Goal: Task Accomplishment & Management: Manage account settings

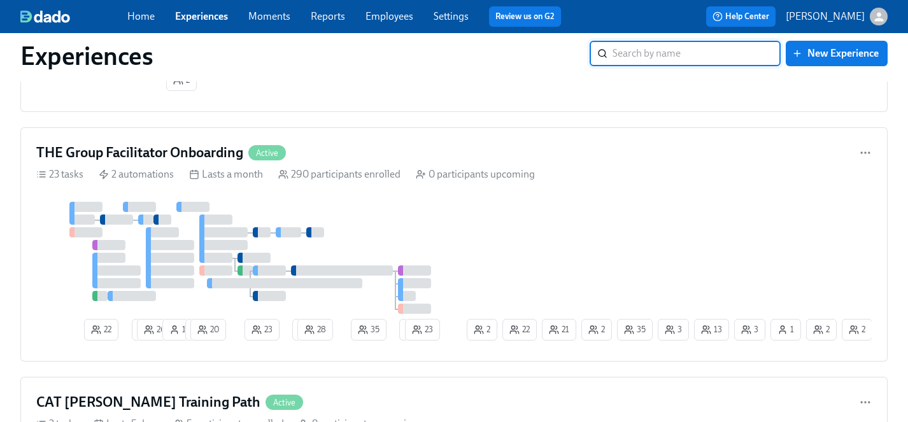
scroll to position [2389, 0]
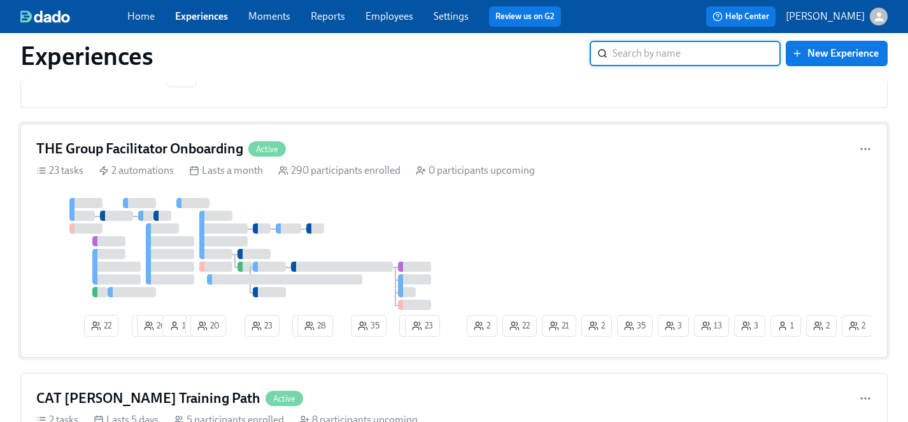
click at [462, 255] on div at bounding box center [250, 254] width 428 height 112
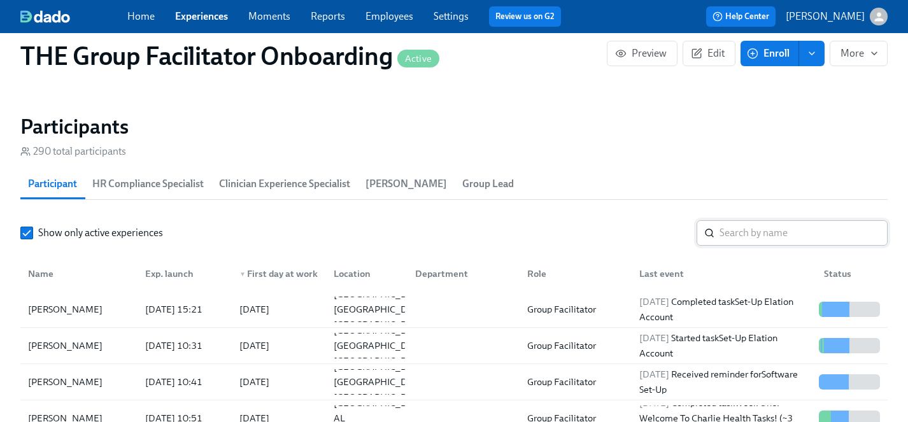
scroll to position [0, 17699]
click at [772, 228] on input "search" at bounding box center [803, 232] width 168 height 25
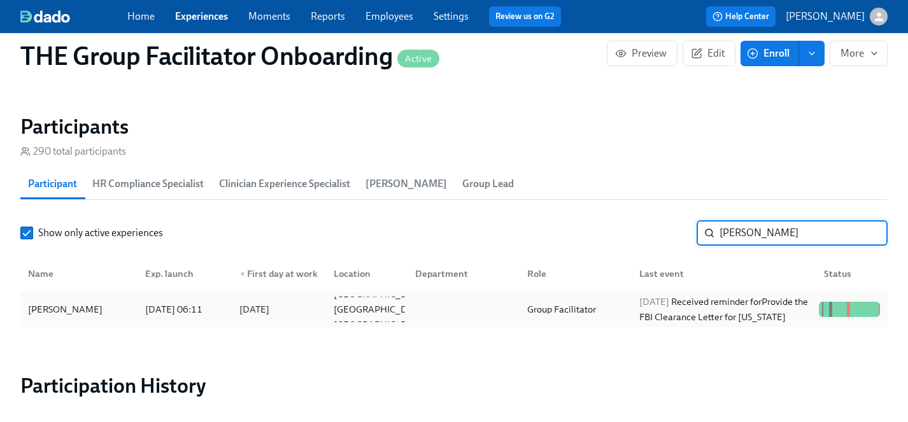
type input "[PERSON_NAME]"
click at [55, 310] on div "[PERSON_NAME]" at bounding box center [65, 309] width 85 height 15
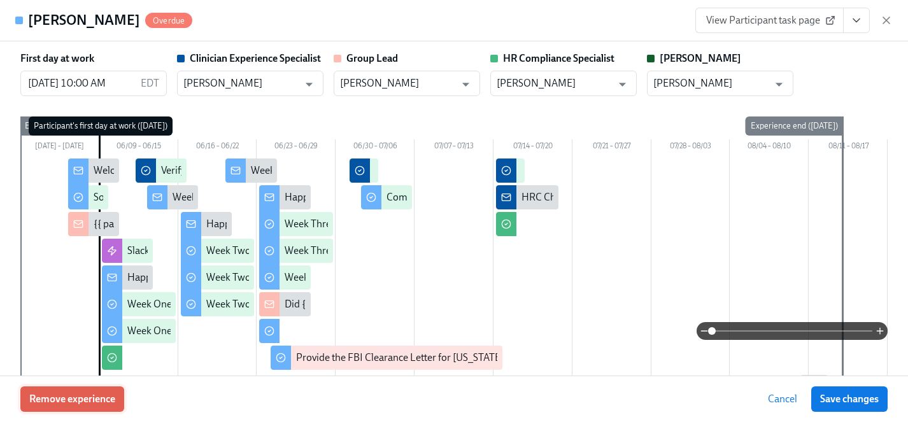
click at [83, 400] on span "Remove experience" at bounding box center [72, 399] width 86 height 13
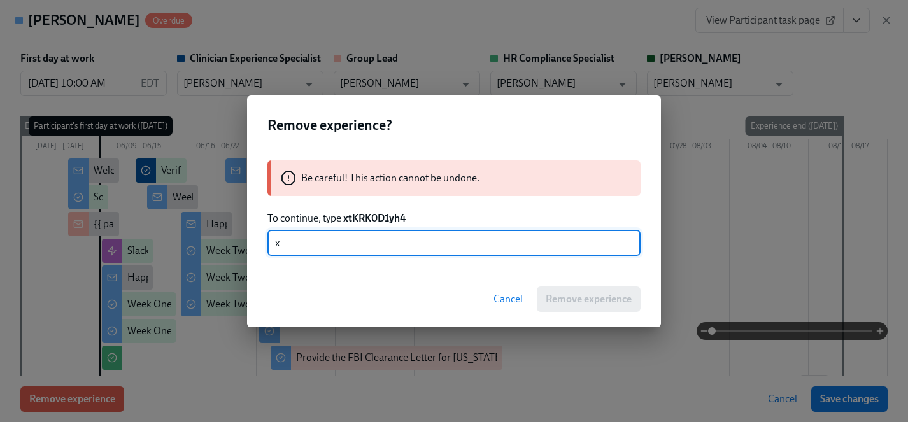
scroll to position [0, 18839]
type input "xtKRK0D1yh4"
click at [595, 300] on span "Remove experience" at bounding box center [589, 299] width 86 height 13
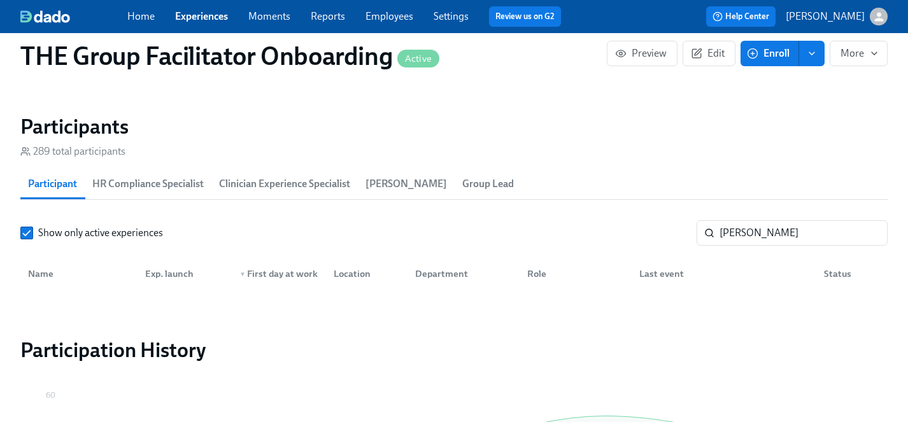
click at [203, 20] on link "Experiences" at bounding box center [201, 16] width 53 height 12
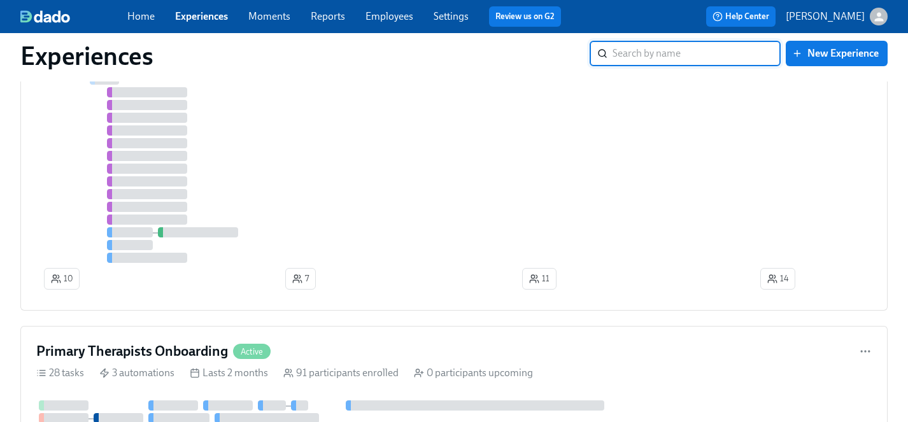
scroll to position [1476, 0]
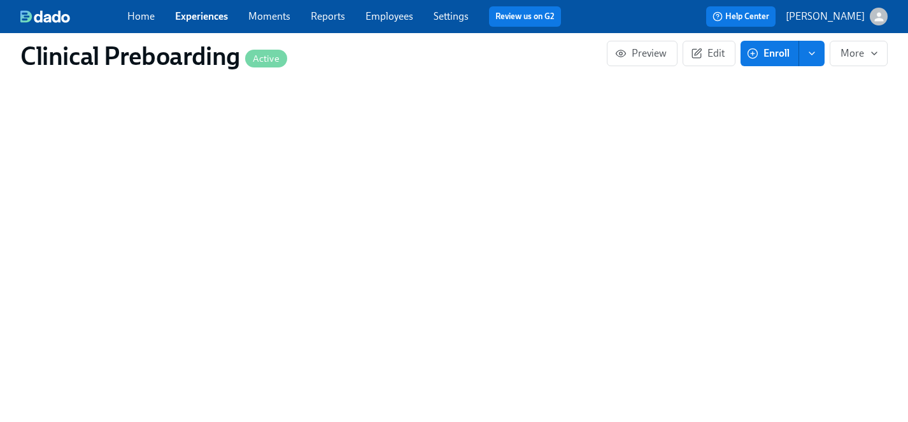
scroll to position [783, 0]
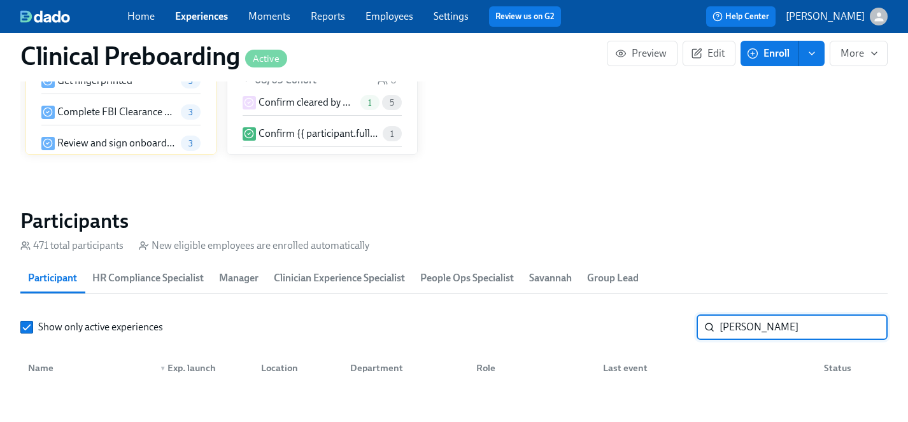
scroll to position [1233, 0]
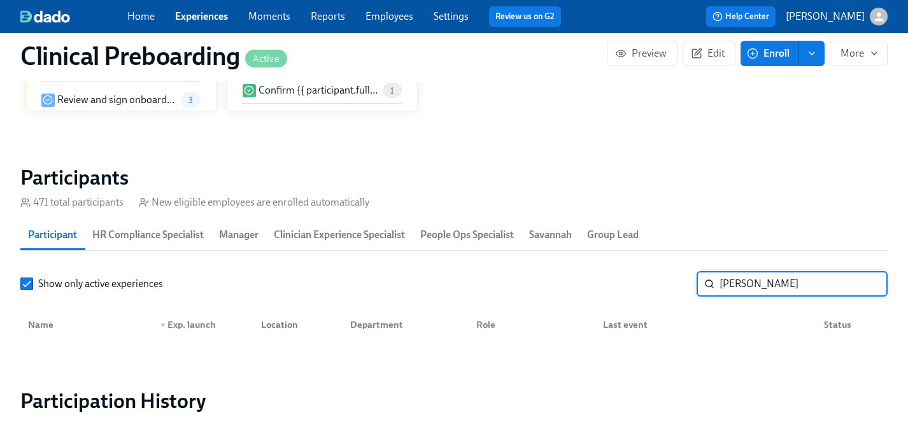
drag, startPoint x: 776, startPoint y: 281, endPoint x: 624, endPoint y: 281, distance: 152.2
click at [624, 281] on div "Show only active experiences [PERSON_NAME] ​" at bounding box center [453, 283] width 867 height 25
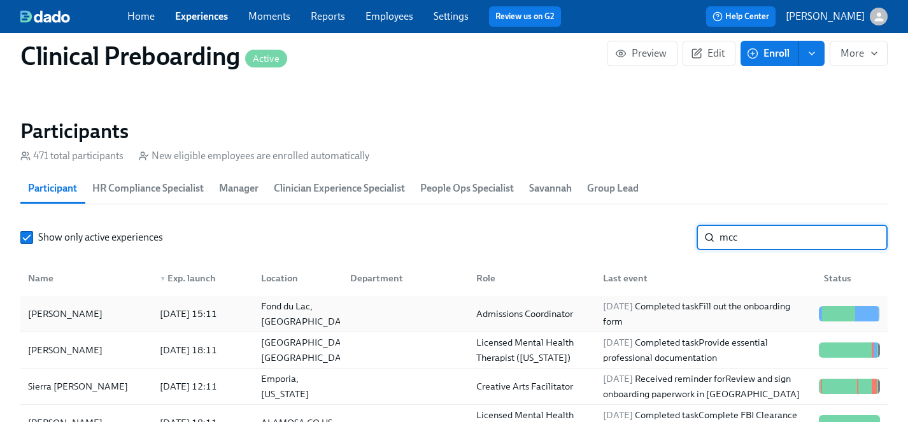
scroll to position [1322, 0]
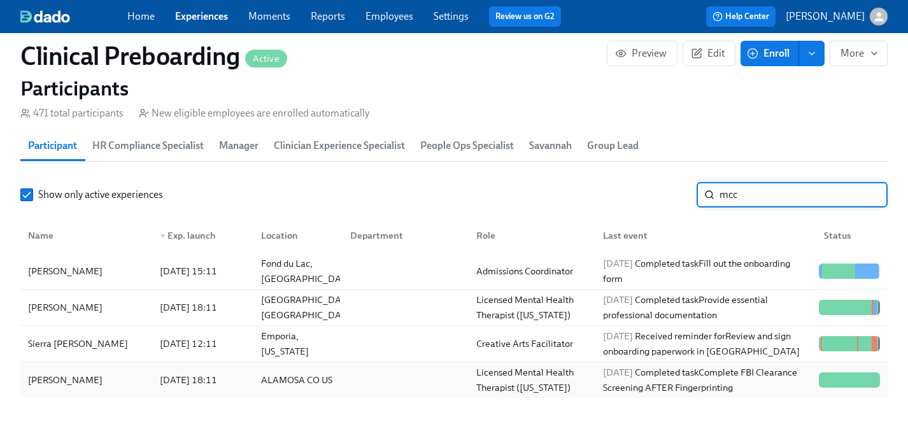
type input "mcc"
click at [60, 372] on div "[PERSON_NAME]" at bounding box center [65, 379] width 85 height 15
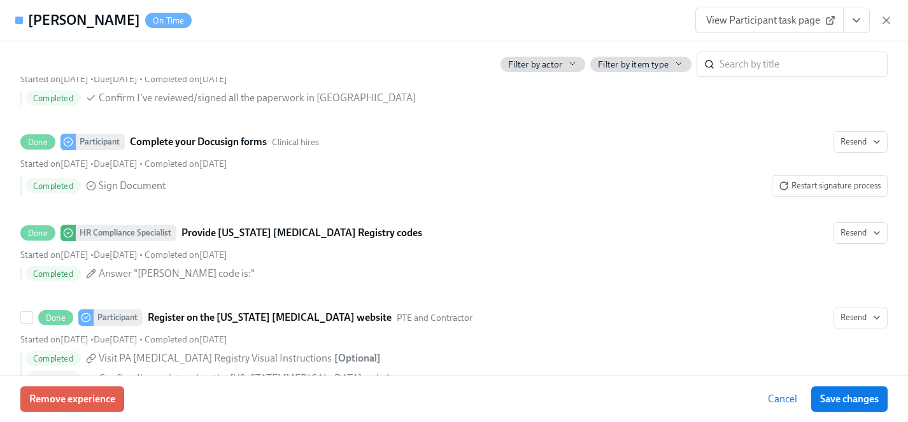
scroll to position [2649, 0]
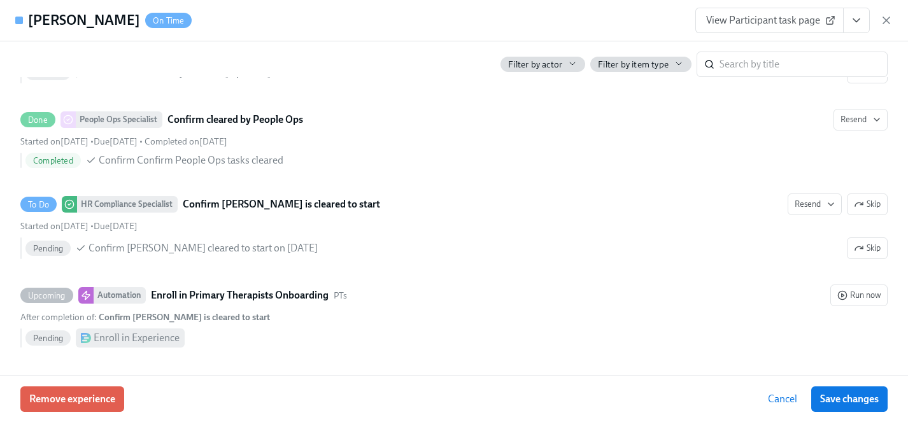
click at [857, 18] on icon "View task page" at bounding box center [856, 20] width 13 height 13
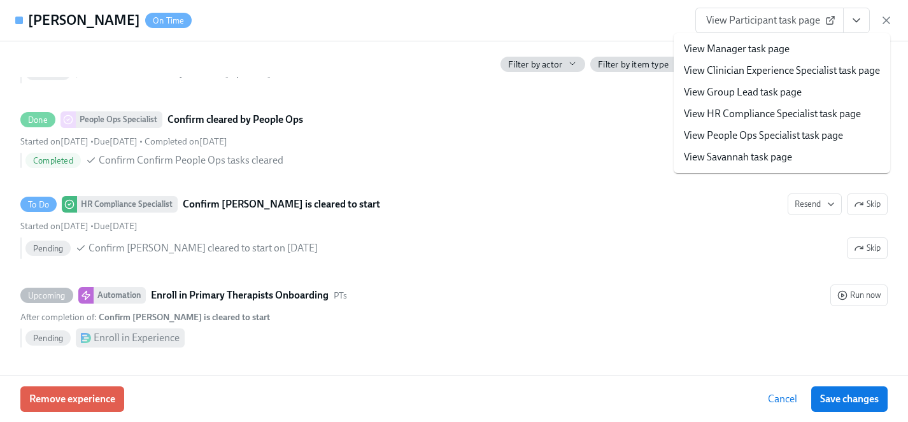
click at [726, 112] on link "View HR Compliance Specialist task page" at bounding box center [772, 114] width 177 height 14
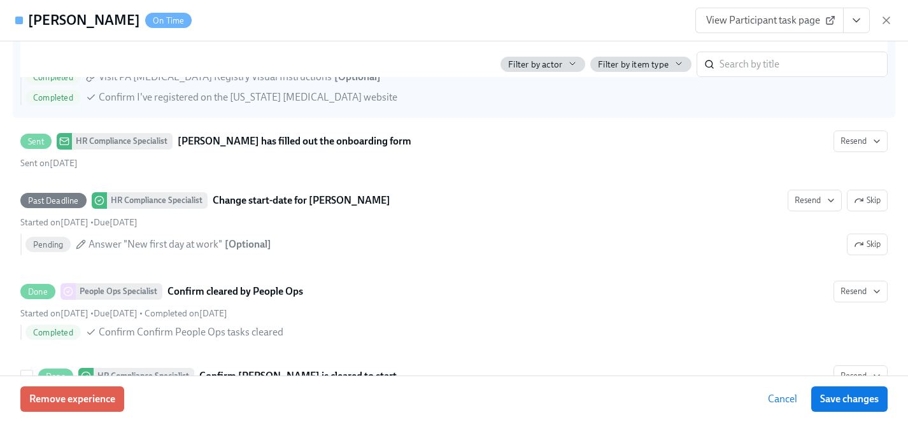
scroll to position [2344, 0]
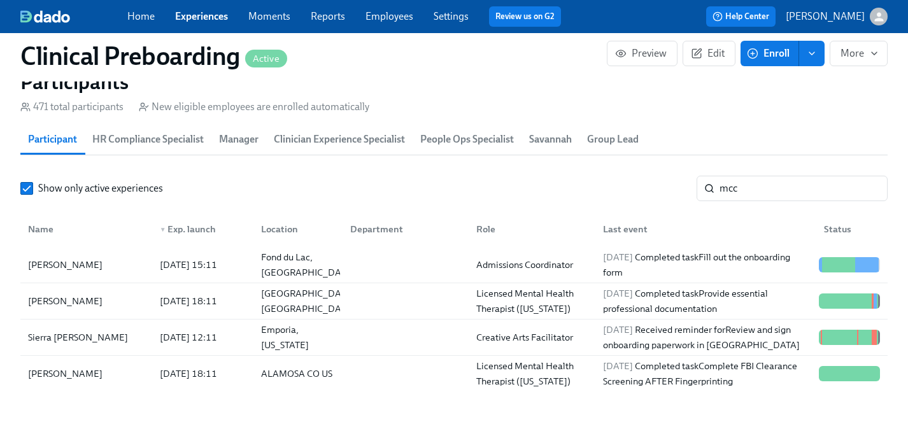
scroll to position [1329, 0]
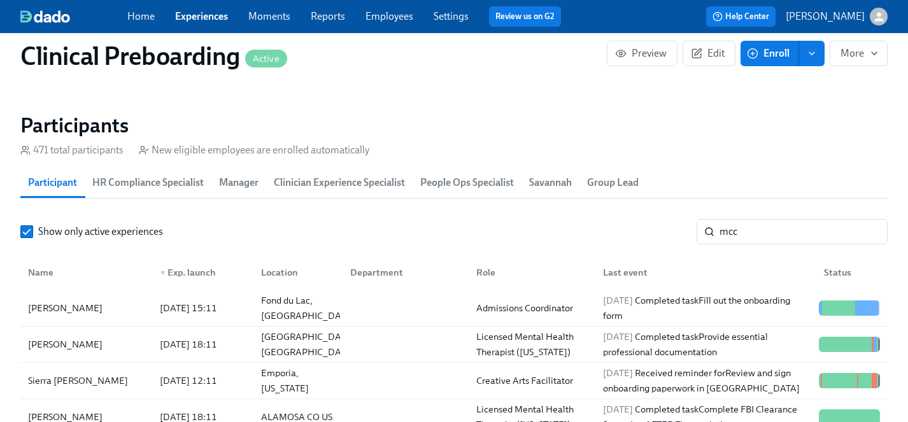
click at [200, 15] on link "Experiences" at bounding box center [201, 16] width 53 height 12
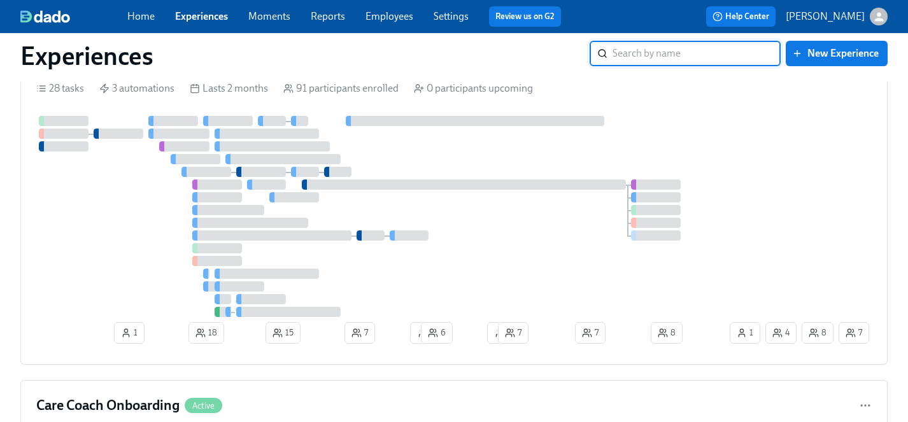
scroll to position [1661, 0]
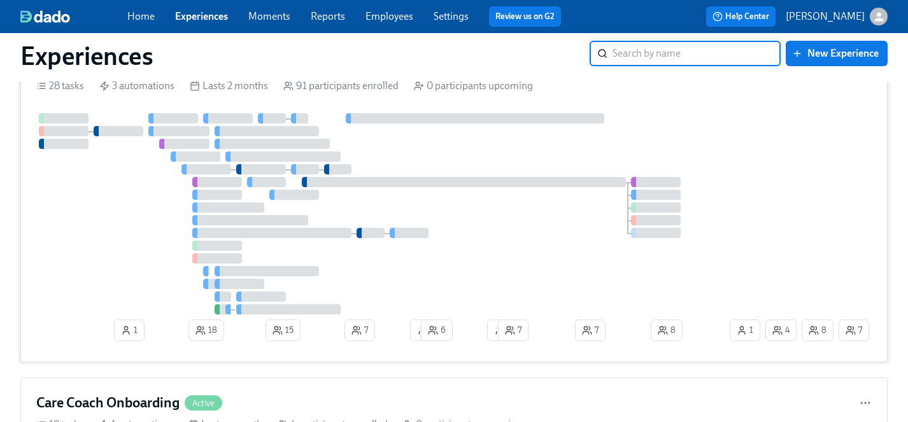
click at [490, 260] on div at bounding box center [381, 213] width 691 height 201
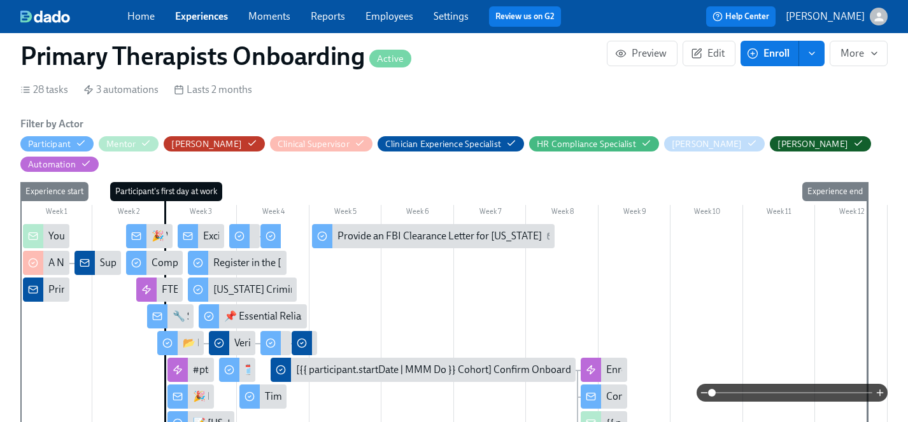
click at [777, 52] on span "Enroll" at bounding box center [769, 53] width 40 height 13
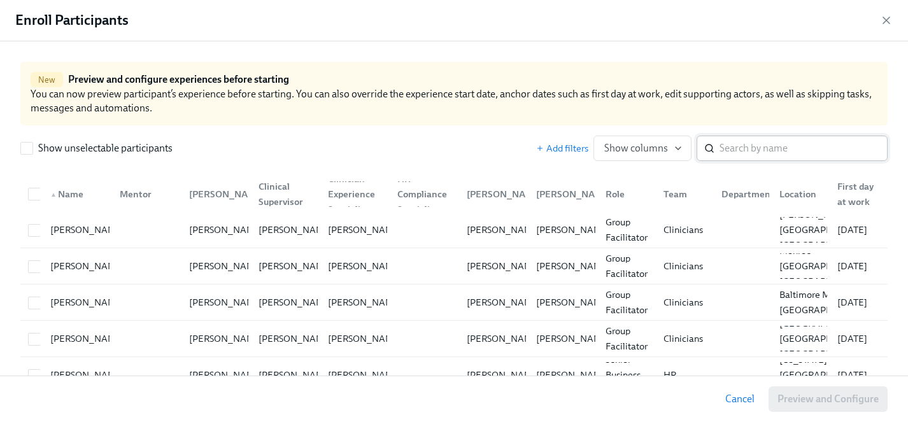
click at [753, 150] on input "search" at bounding box center [803, 148] width 168 height 25
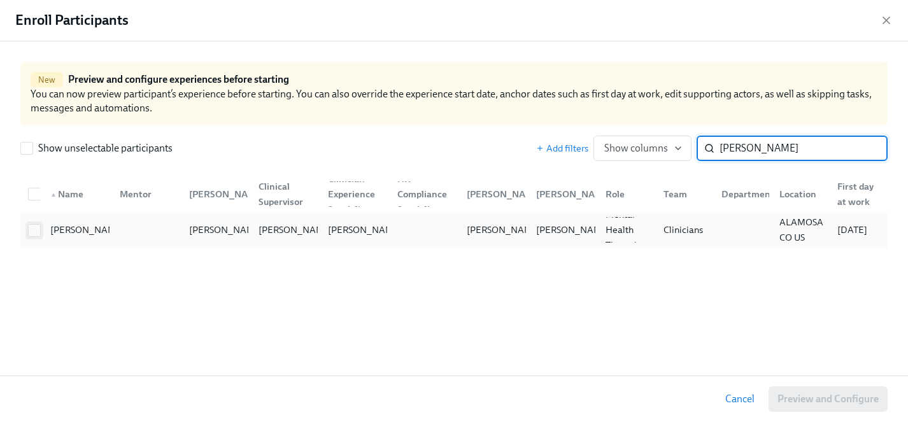
type input "[PERSON_NAME]"
click at [39, 229] on input "checkbox" at bounding box center [34, 230] width 11 height 11
checkbox input "true"
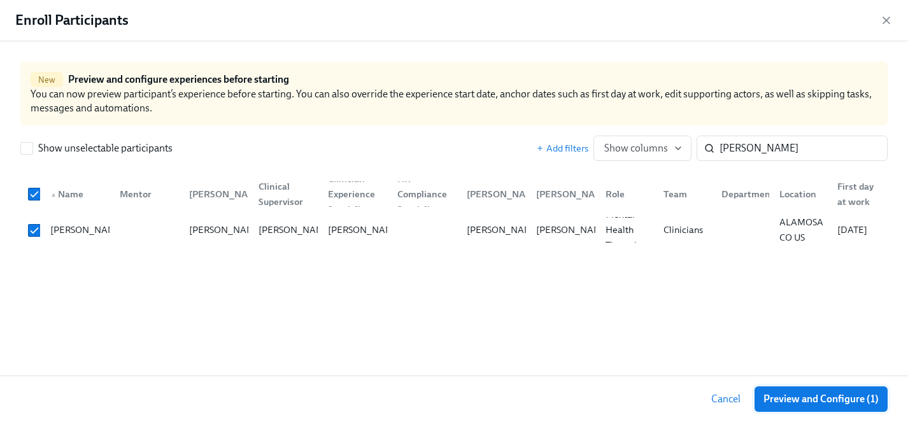
click at [828, 400] on span "Preview and Configure (1)" at bounding box center [820, 399] width 115 height 13
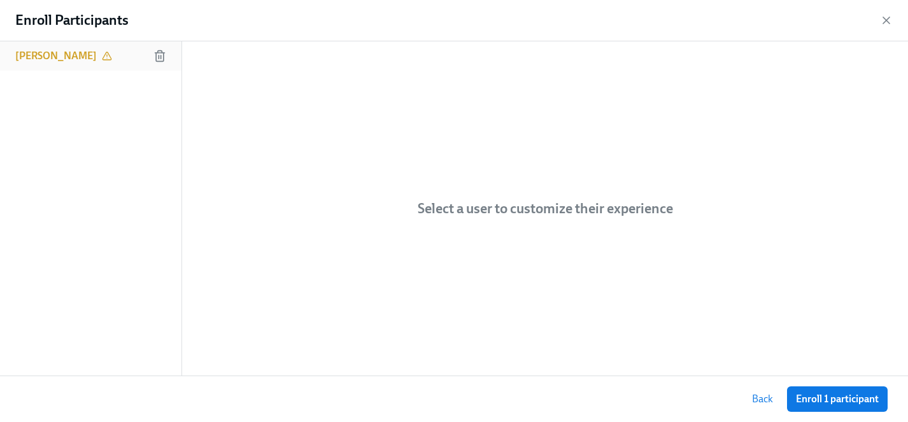
click at [52, 56] on h6 "[PERSON_NAME]" at bounding box center [55, 56] width 81 height 14
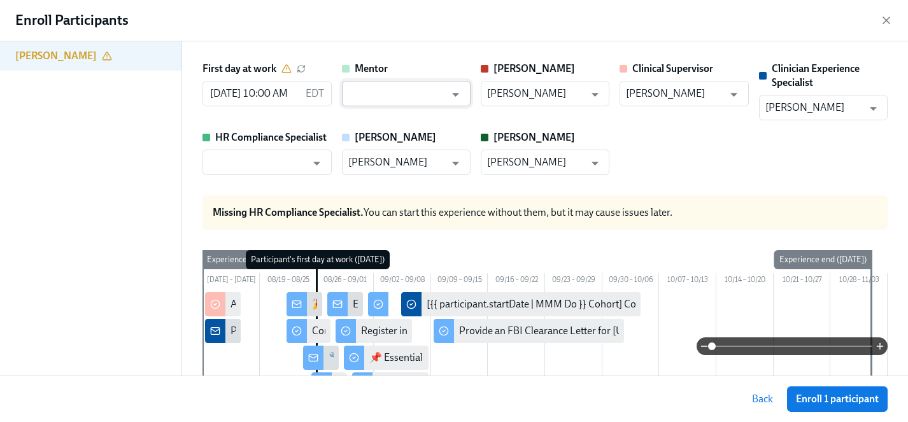
click at [355, 89] on input "text" at bounding box center [396, 93] width 97 height 25
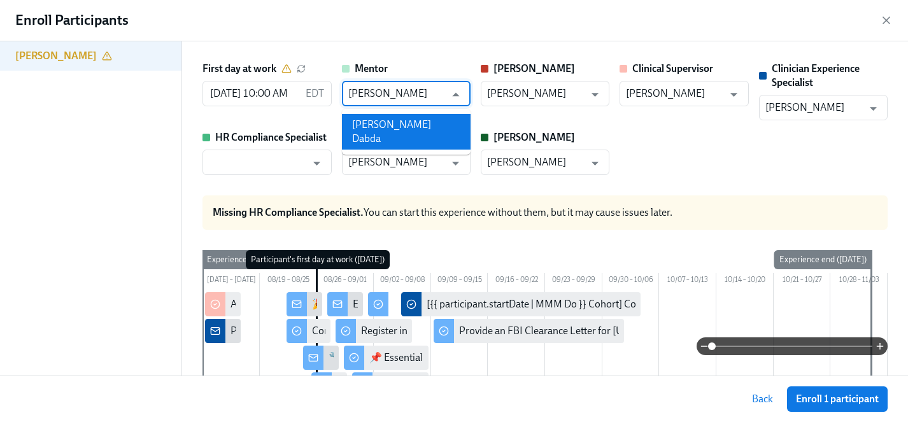
click at [368, 122] on li "[PERSON_NAME] Dabda" at bounding box center [406, 132] width 129 height 36
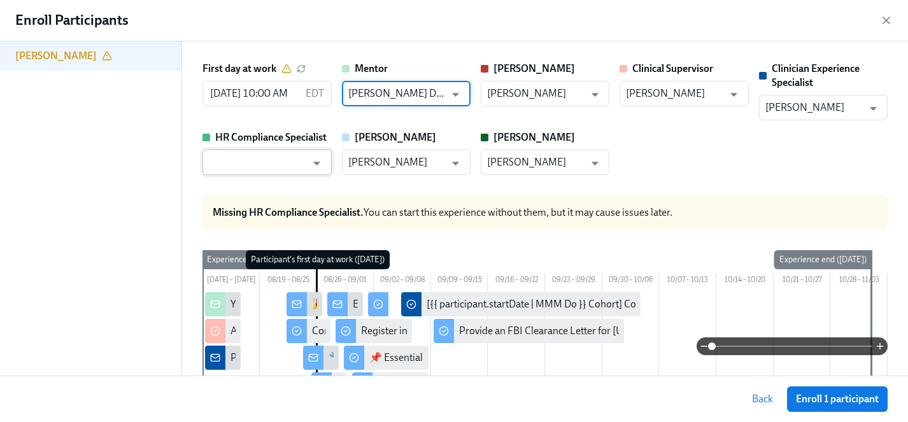
type input "[PERSON_NAME] Dabda"
click at [278, 165] on input "text" at bounding box center [257, 162] width 97 height 25
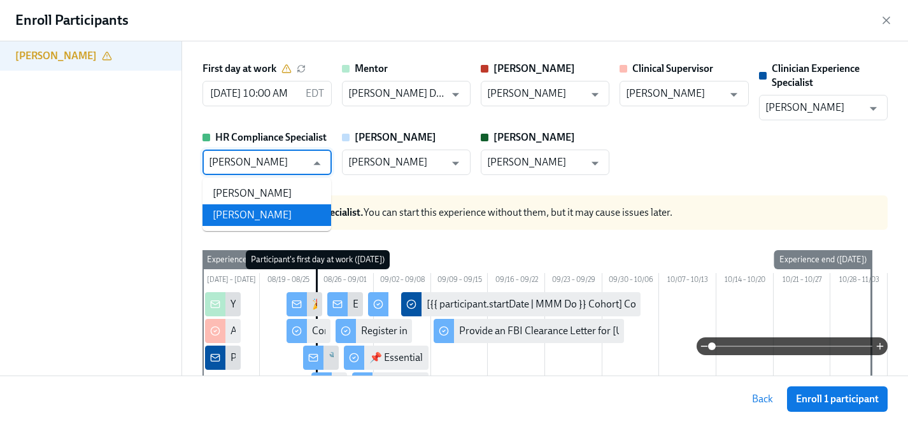
click at [274, 212] on li "[PERSON_NAME]" at bounding box center [266, 215] width 129 height 22
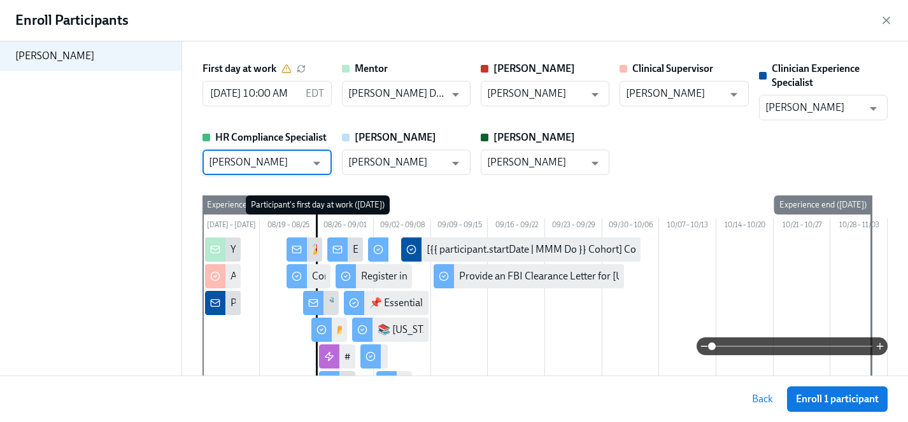
type input "[PERSON_NAME]"
click at [229, 94] on input "[DATE] 10:00 AM" at bounding box center [250, 93] width 97 height 25
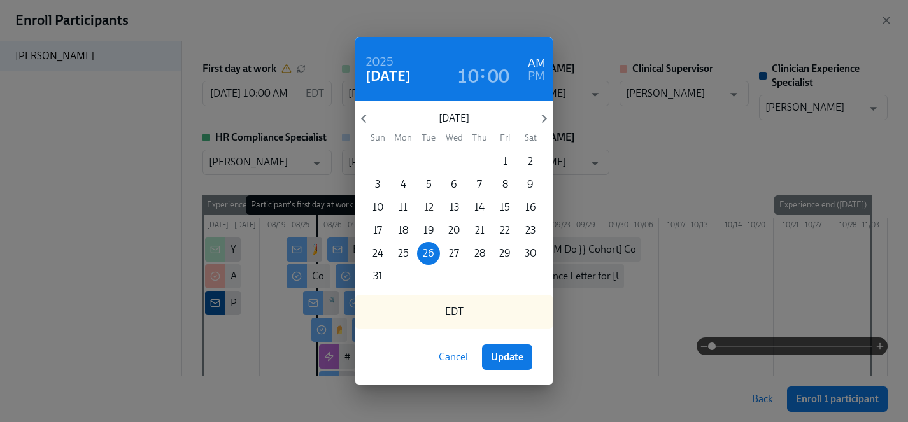
click at [433, 200] on button "12" at bounding box center [428, 207] width 23 height 23
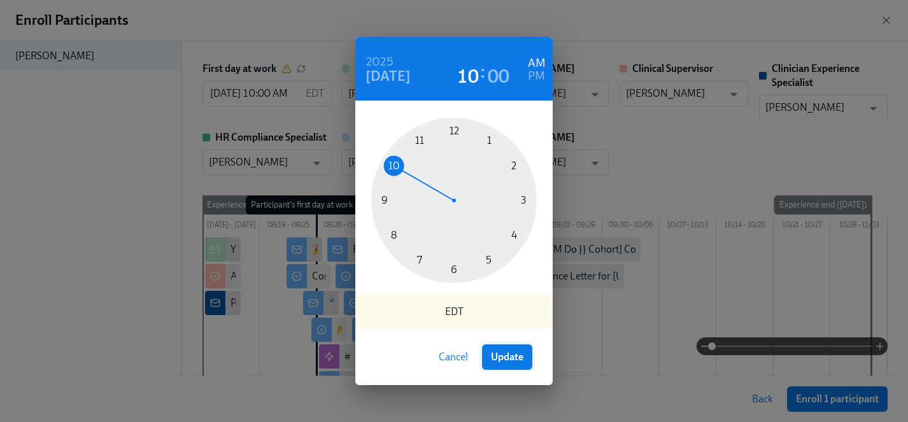
click at [507, 364] on button "Update" at bounding box center [507, 356] width 50 height 25
type input "[DATE] 10:00 AM"
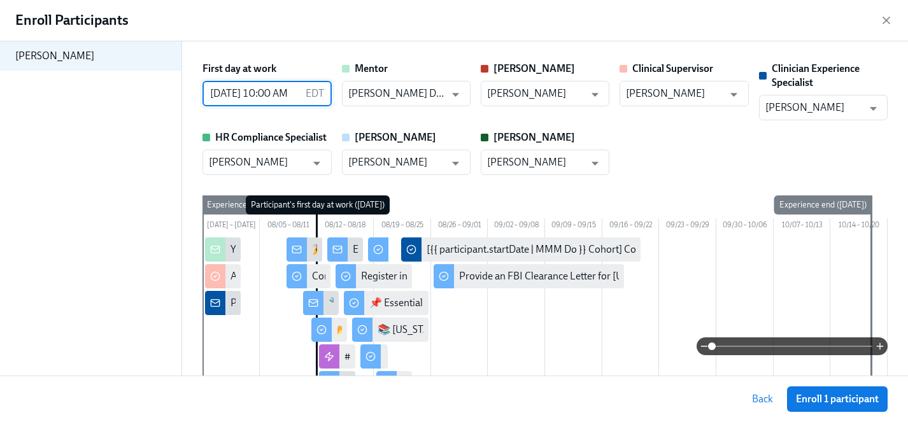
click at [831, 399] on span "Enroll 1 participant" at bounding box center [837, 399] width 83 height 13
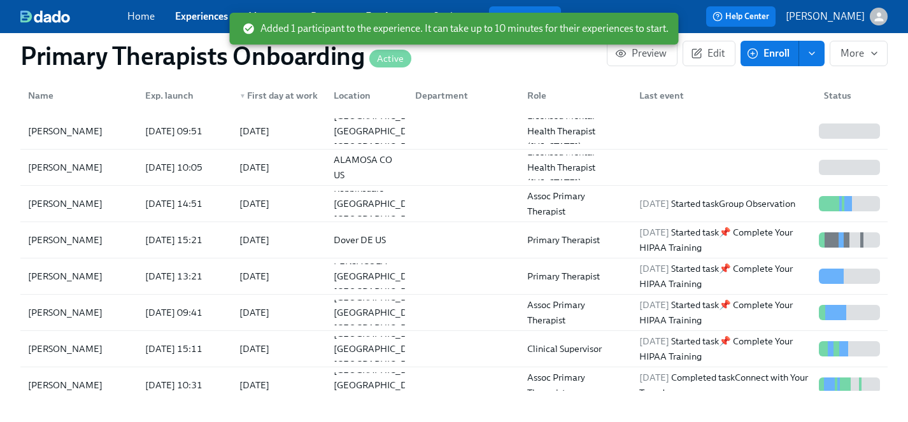
scroll to position [1396, 0]
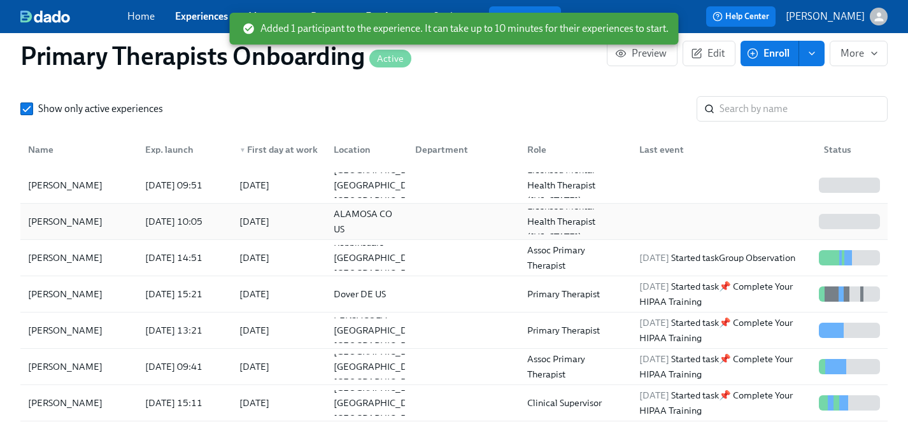
click at [55, 214] on div "[PERSON_NAME]" at bounding box center [65, 221] width 85 height 15
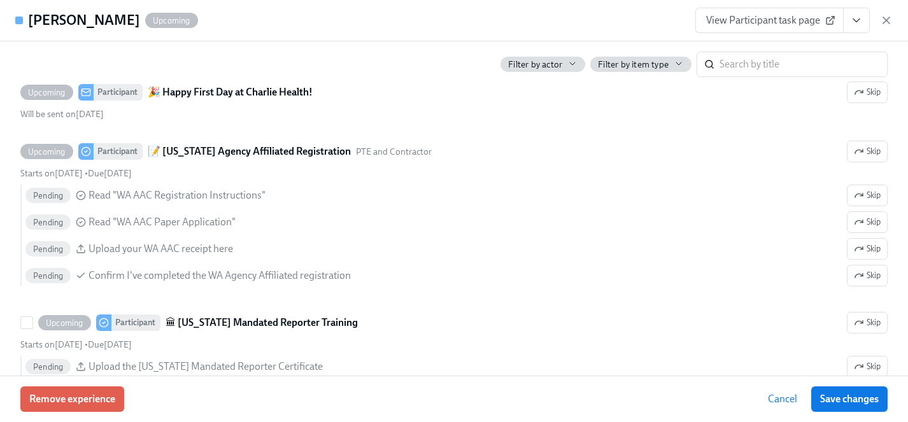
scroll to position [1438, 0]
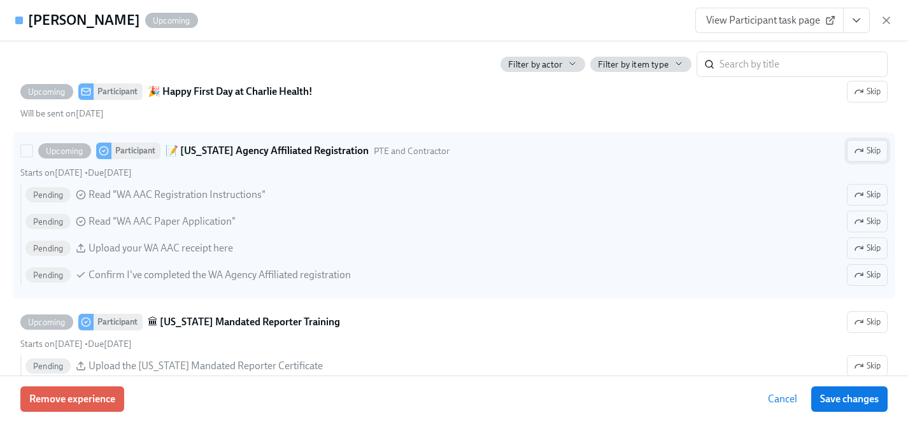
click at [869, 150] on span "Skip" at bounding box center [867, 151] width 27 height 13
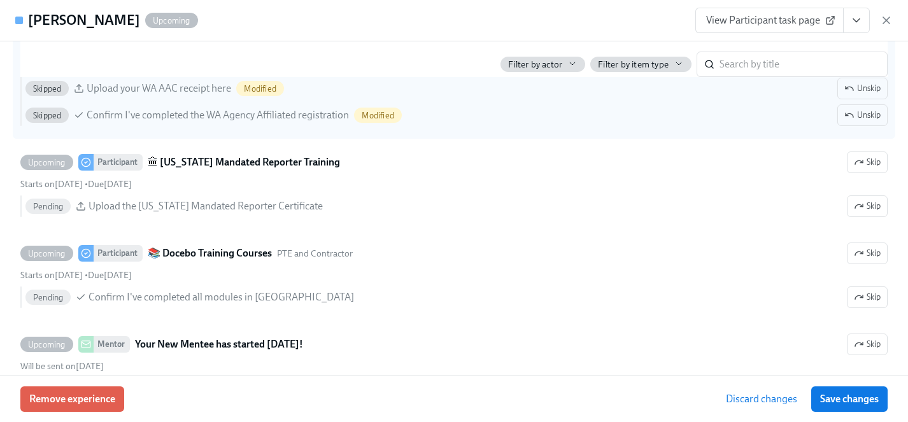
scroll to position [1607, 0]
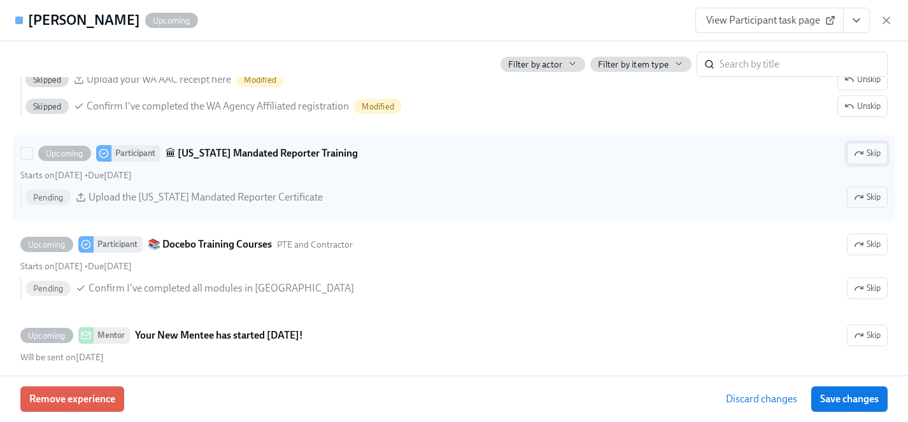
click at [877, 152] on span "Skip" at bounding box center [867, 153] width 27 height 13
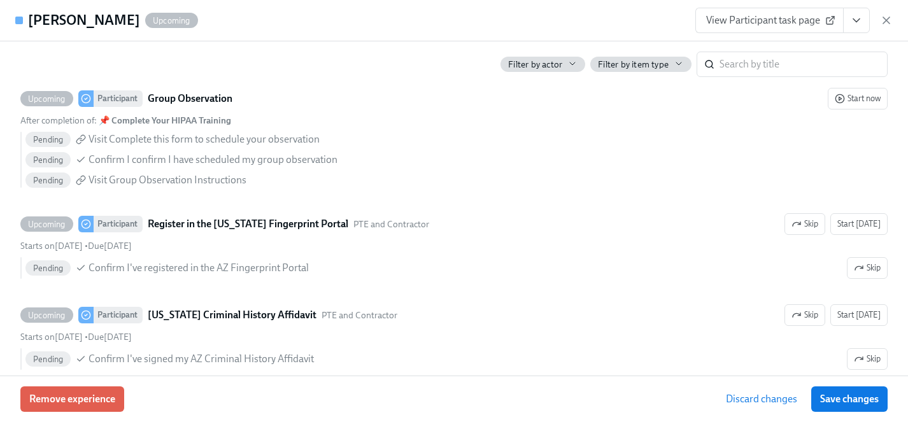
scroll to position [2200, 0]
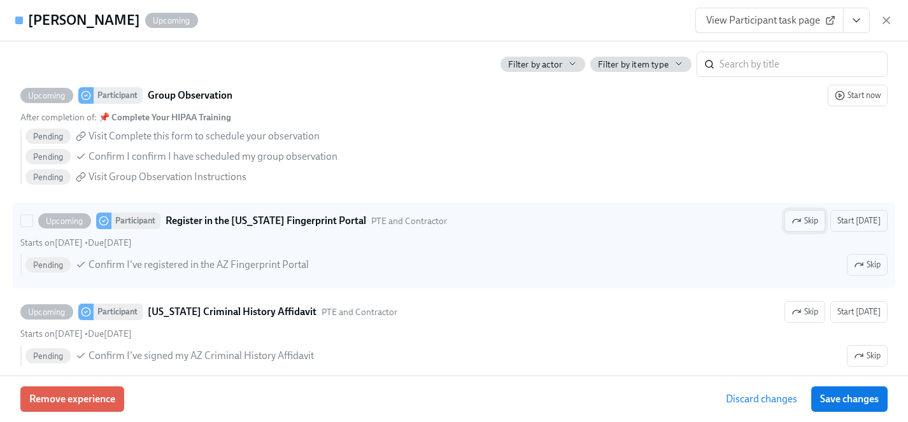
click at [817, 222] on span "Skip" at bounding box center [804, 221] width 27 height 13
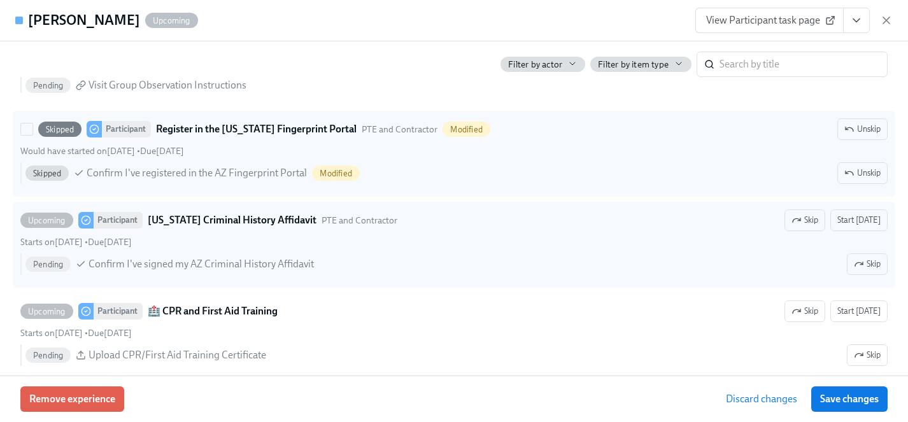
scroll to position [2312, 0]
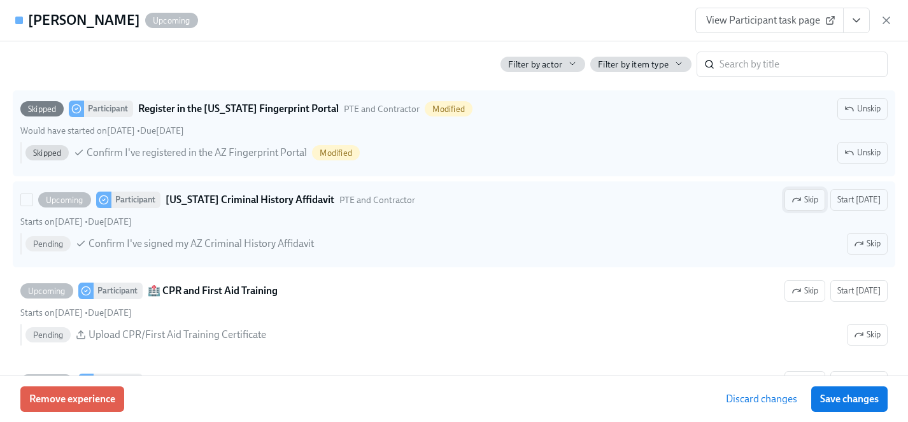
click at [814, 205] on span "Skip" at bounding box center [804, 200] width 27 height 13
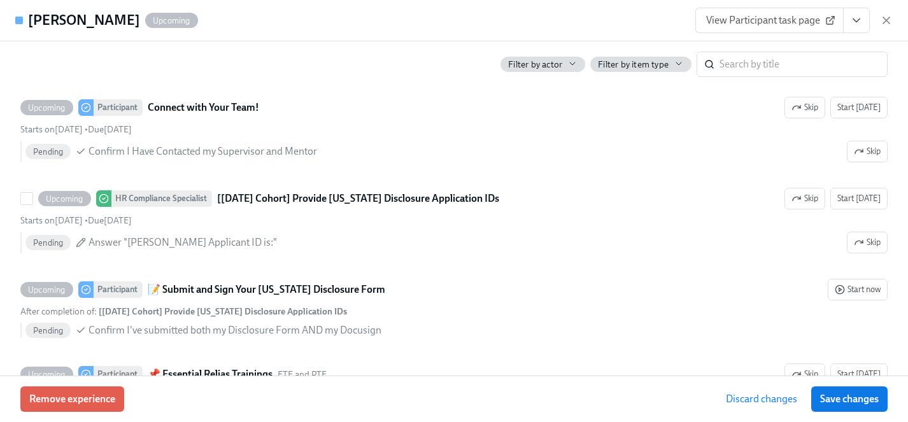
scroll to position [2589, 0]
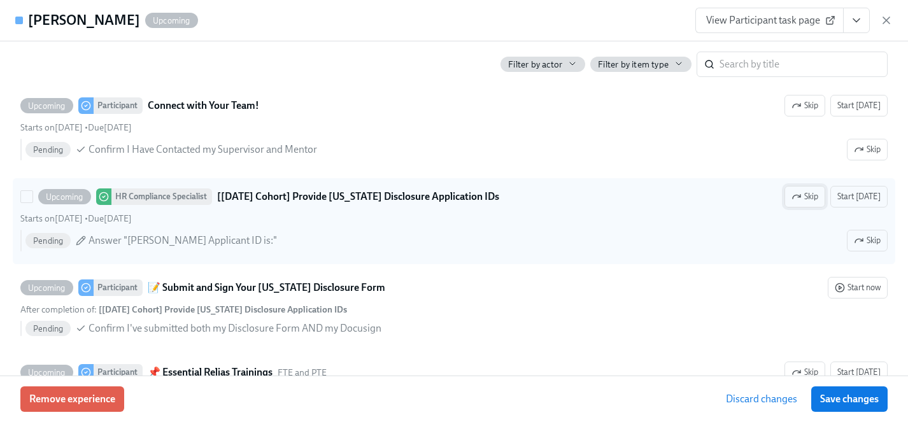
click at [810, 195] on span "Skip" at bounding box center [804, 196] width 27 height 13
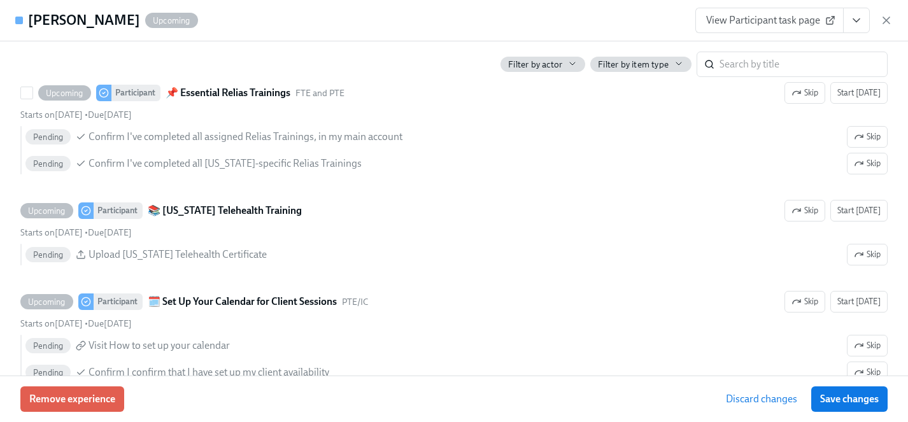
scroll to position [2889, 0]
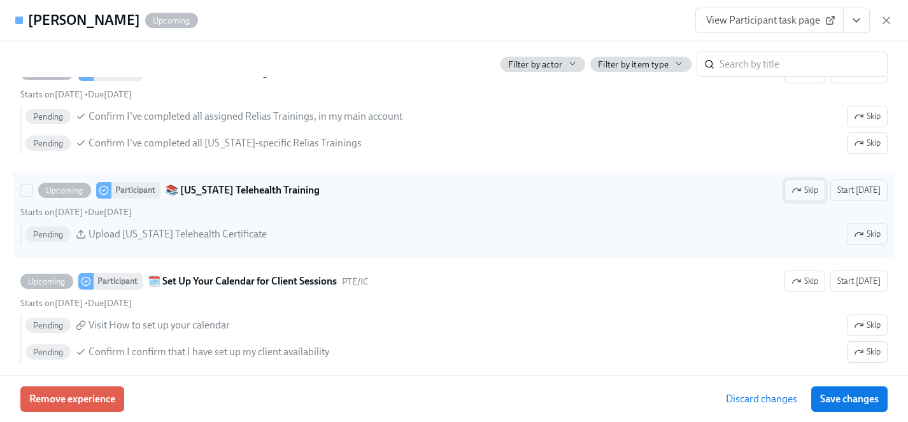
click at [816, 190] on span "Skip" at bounding box center [804, 190] width 27 height 13
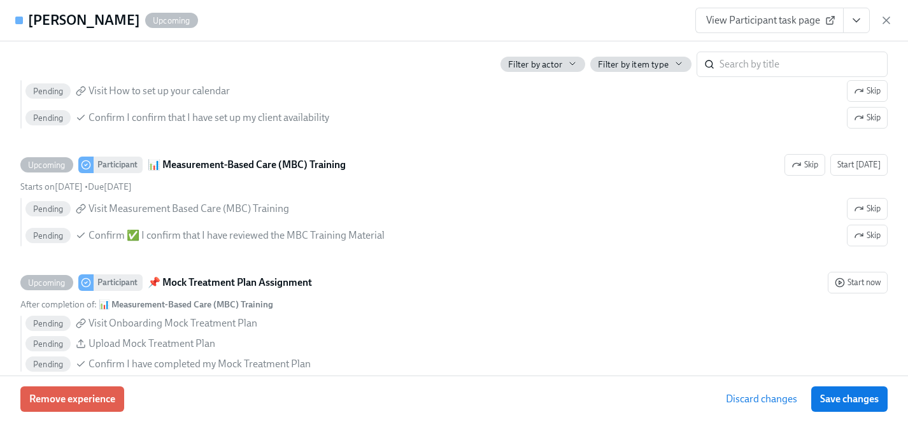
scroll to position [3123, 0]
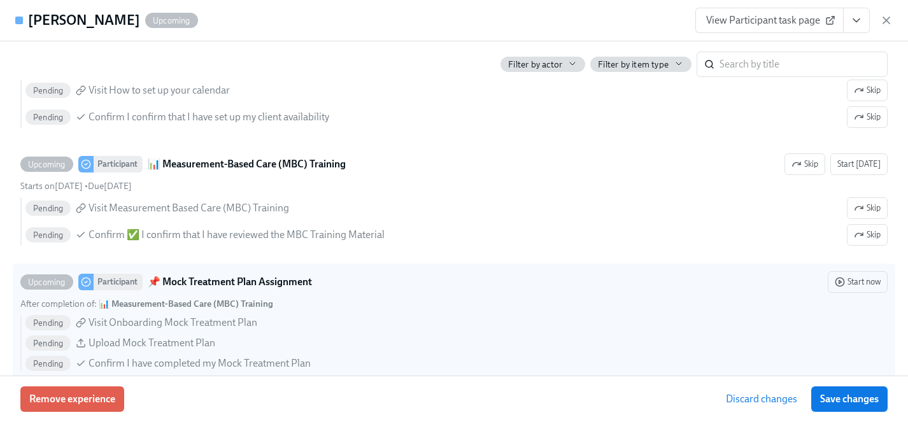
click at [840, 399] on span "Save changes" at bounding box center [849, 399] width 59 height 13
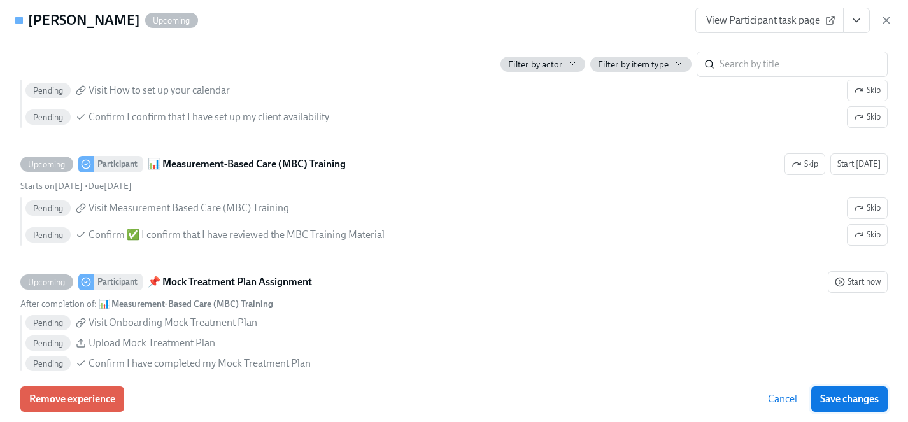
click at [846, 398] on span "Save changes" at bounding box center [849, 399] width 59 height 13
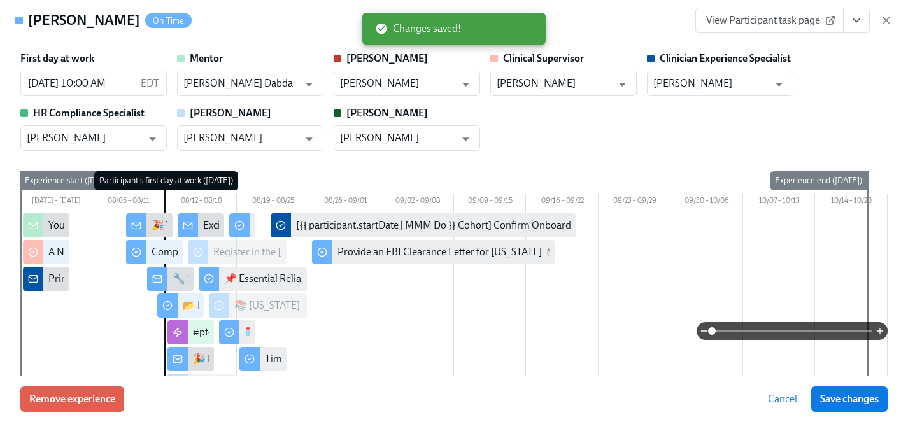
scroll to position [0, 16827]
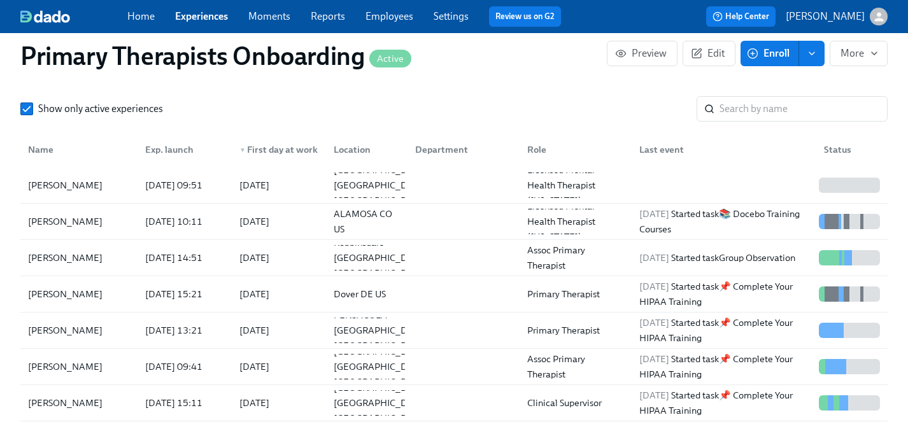
click at [753, 80] on div "Primary Therapists Onboarding Active Preview Edit Enroll More" at bounding box center [454, 56] width 888 height 51
click at [753, 96] on input "search" at bounding box center [803, 108] width 168 height 25
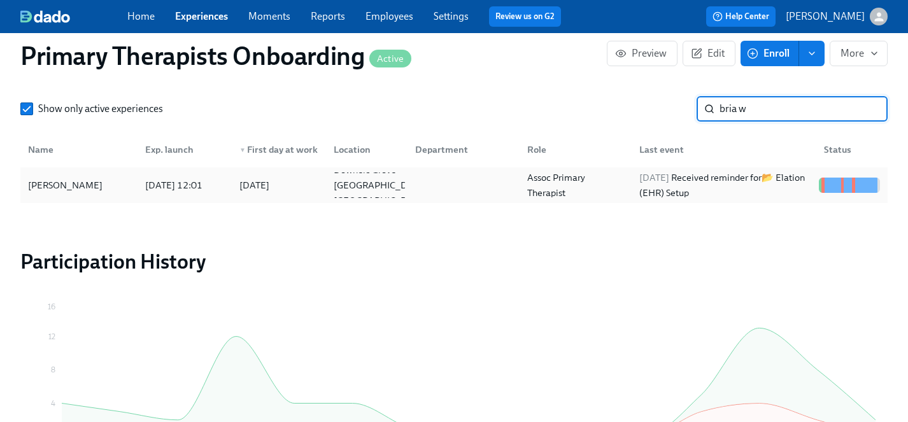
type input "bria w"
click at [77, 178] on div "[PERSON_NAME]" at bounding box center [65, 185] width 85 height 15
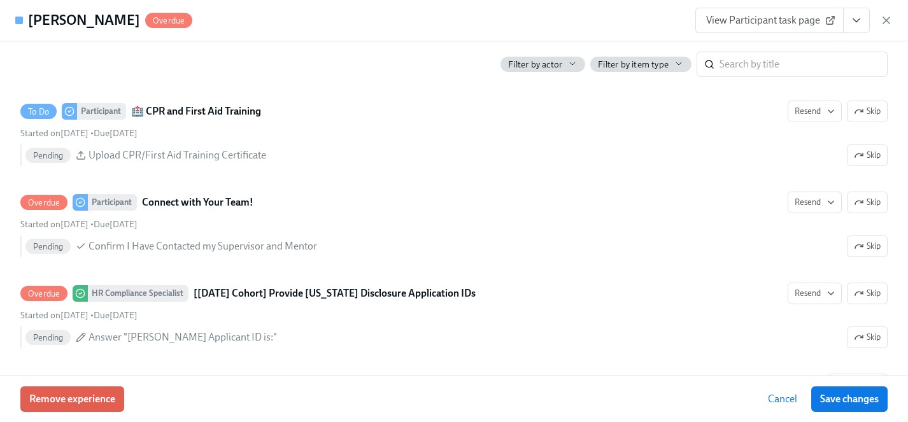
scroll to position [2037, 0]
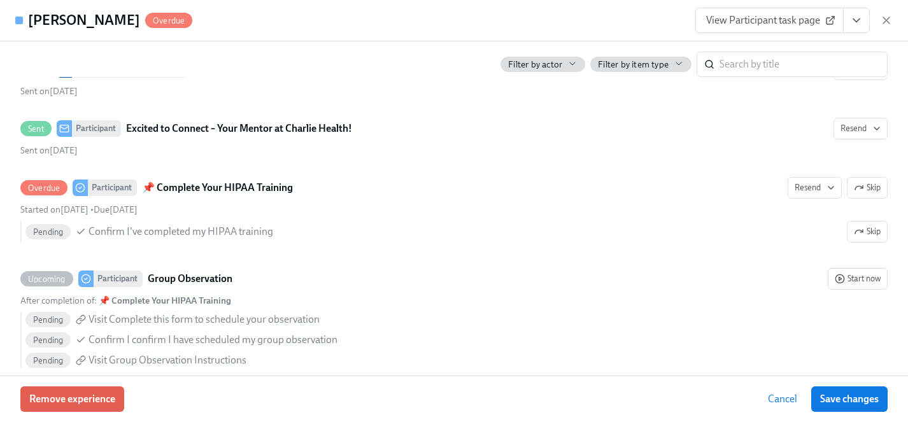
click at [770, 16] on span "View Participant task page" at bounding box center [769, 20] width 127 height 13
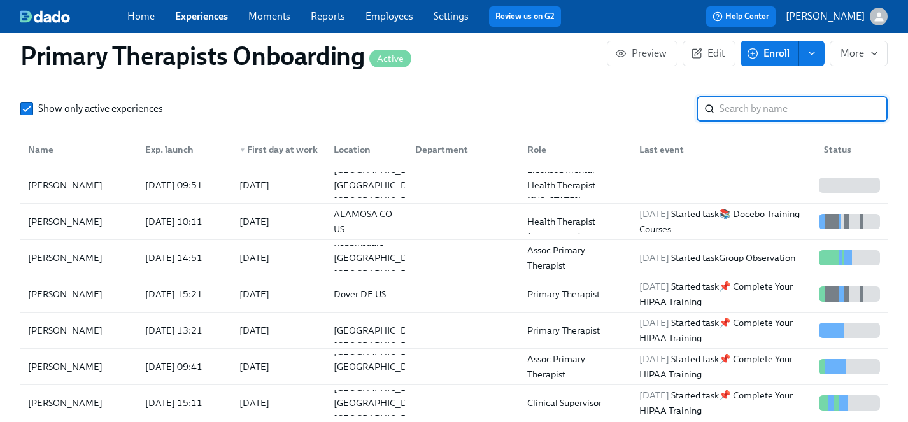
click at [736, 96] on input "search" at bounding box center [803, 108] width 168 height 25
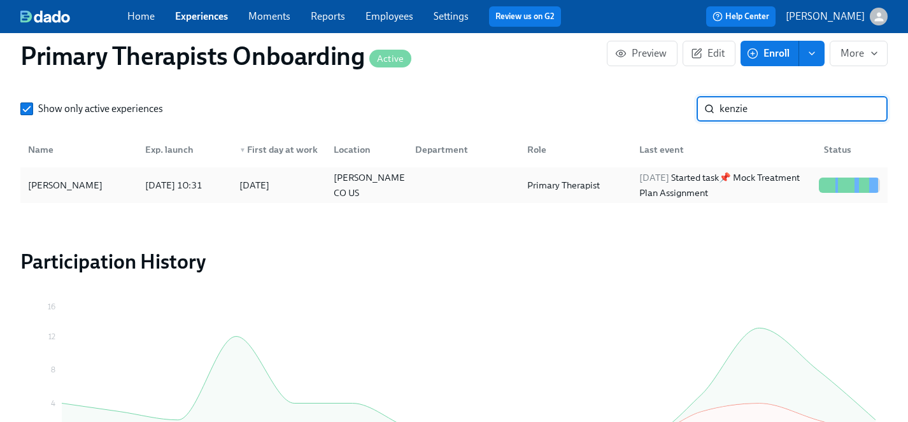
type input "kenzie"
click at [52, 173] on div "[PERSON_NAME]" at bounding box center [79, 185] width 112 height 25
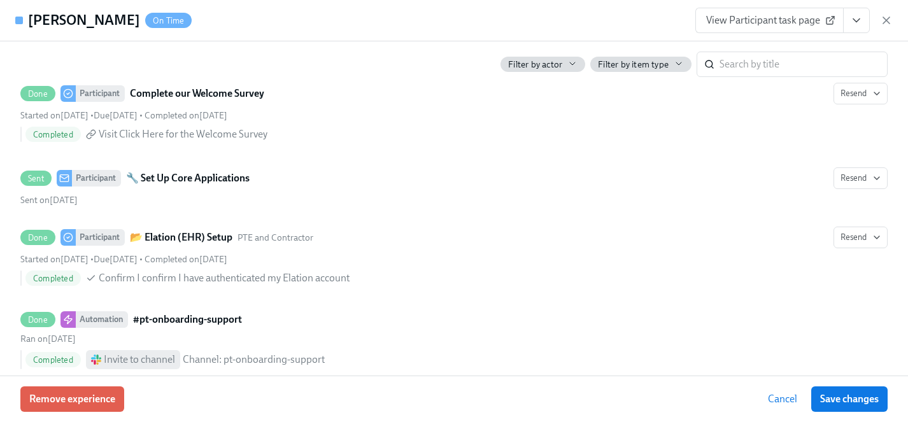
scroll to position [1131, 0]
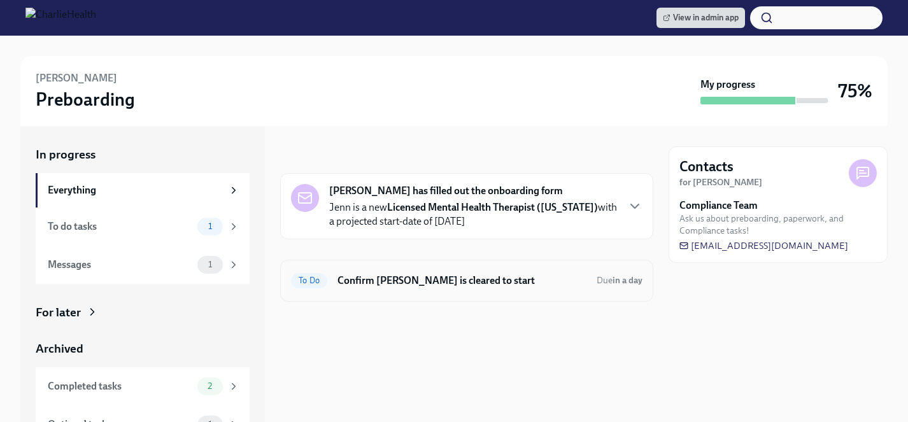
click at [390, 272] on div "To Do Confirm [PERSON_NAME] is cleared to start Due in a day" at bounding box center [466, 281] width 351 height 20
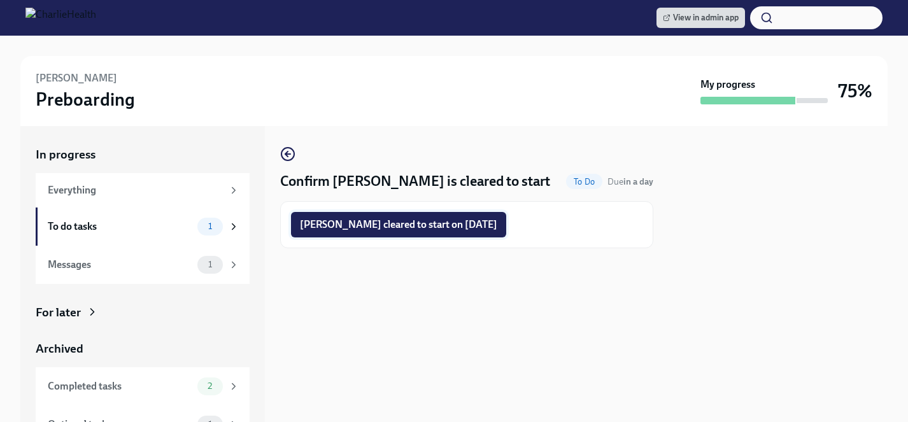
click at [377, 222] on span "[PERSON_NAME] cleared to start on [DATE]" at bounding box center [398, 224] width 197 height 13
